Goal: Task Accomplishment & Management: Manage account settings

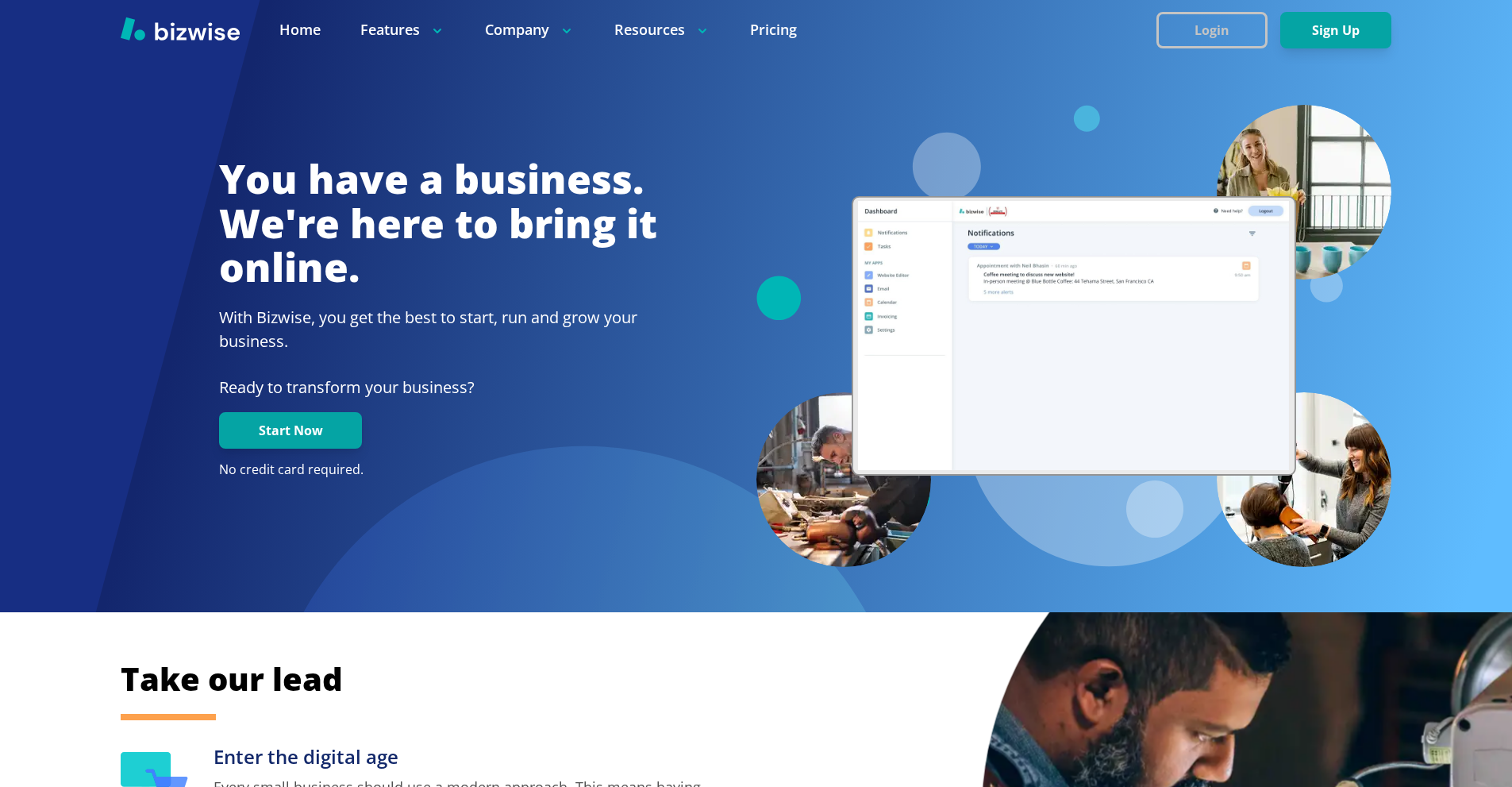
click at [1188, 21] on button "Login" at bounding box center [1212, 30] width 112 height 37
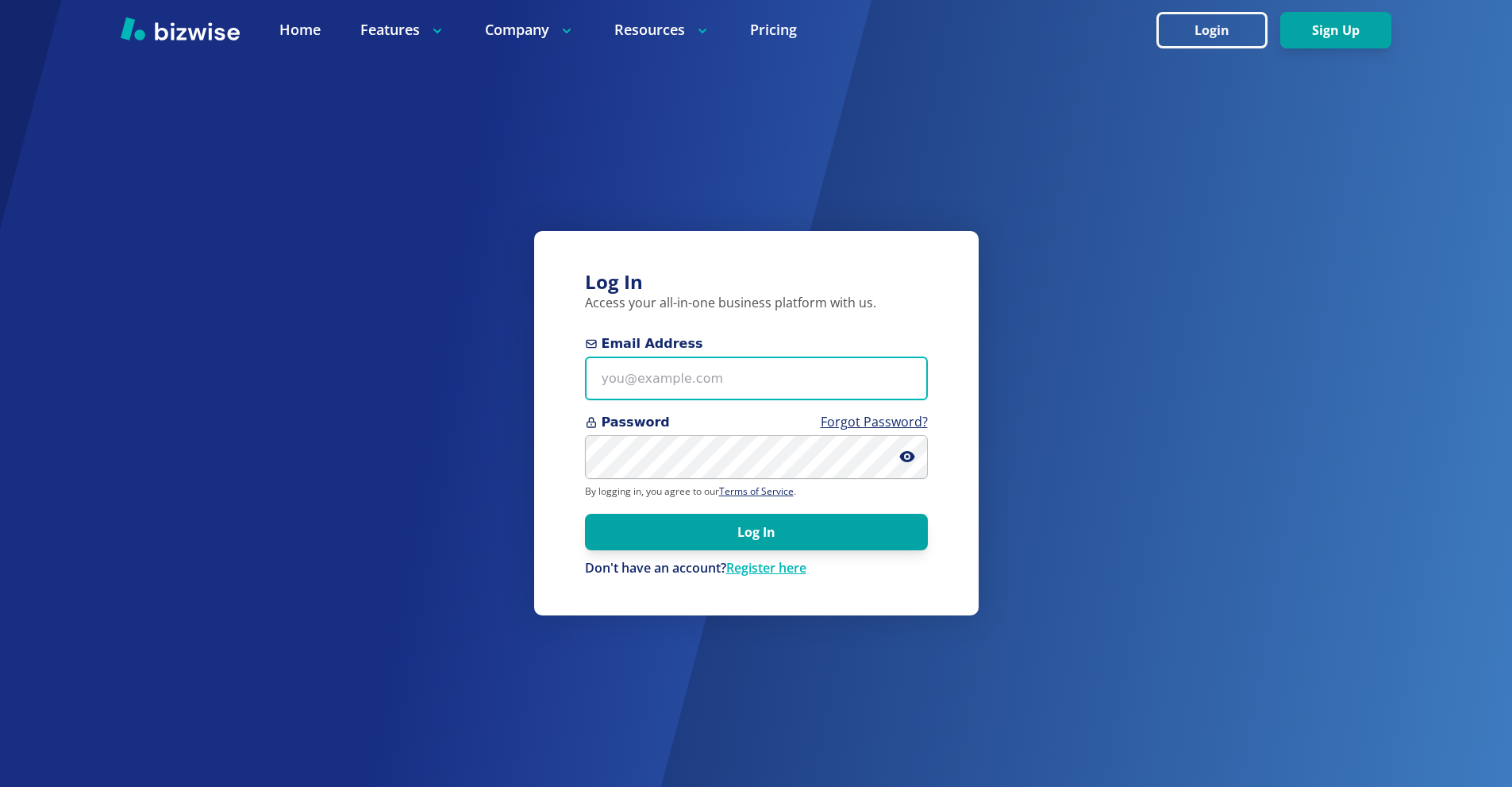
click at [693, 386] on input "Email Address" at bounding box center [756, 378] width 343 height 43
paste input "[EMAIL_ADDRESS][DOMAIN_NAME]"
type input "[EMAIL_ADDRESS][DOMAIN_NAME]"
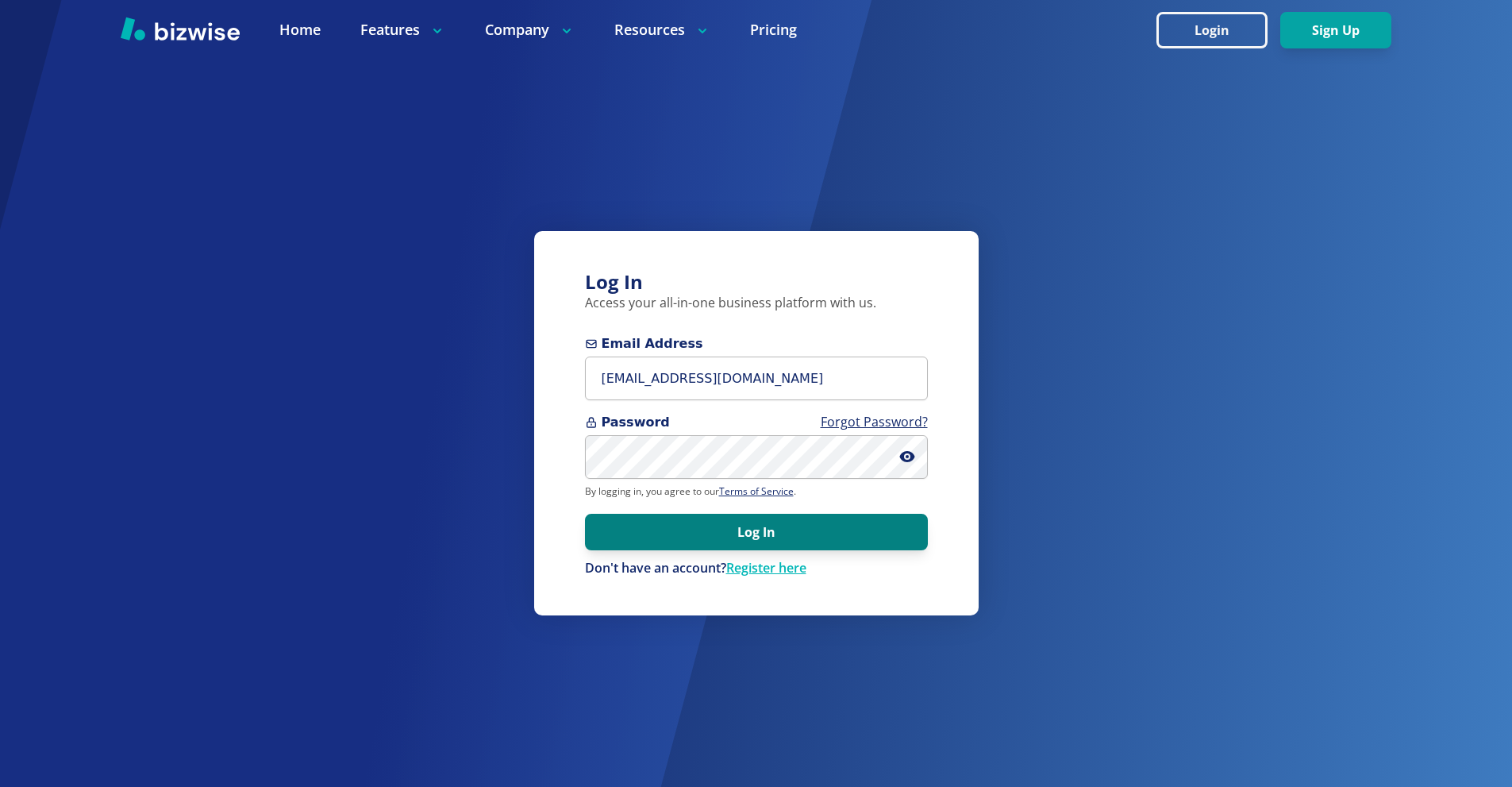
click at [782, 536] on button "Log In" at bounding box center [756, 531] width 343 height 37
